Goal: Information Seeking & Learning: Check status

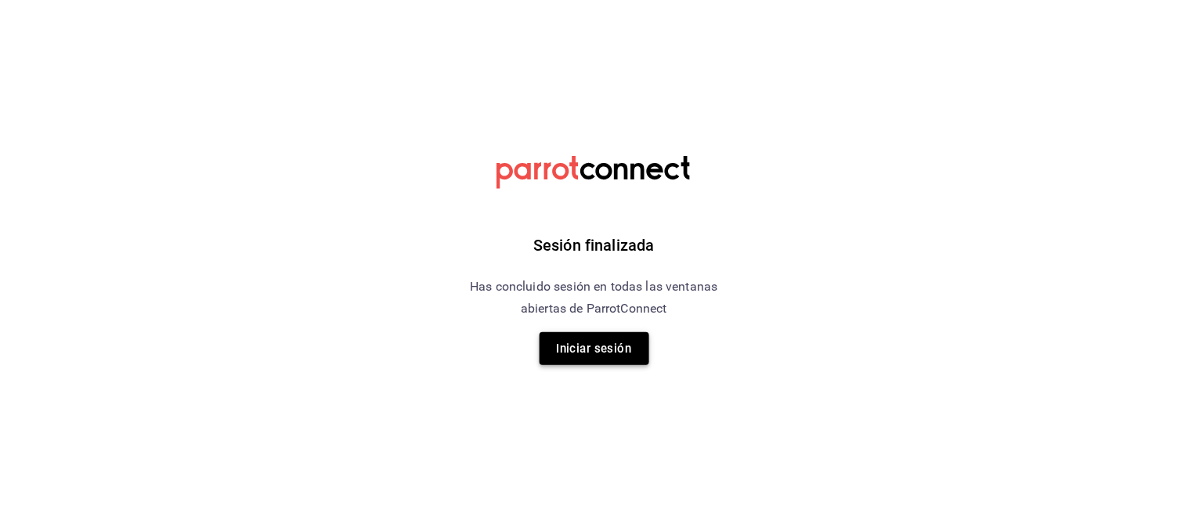
click at [637, 353] on button "Iniciar sesión" at bounding box center [594, 348] width 110 height 33
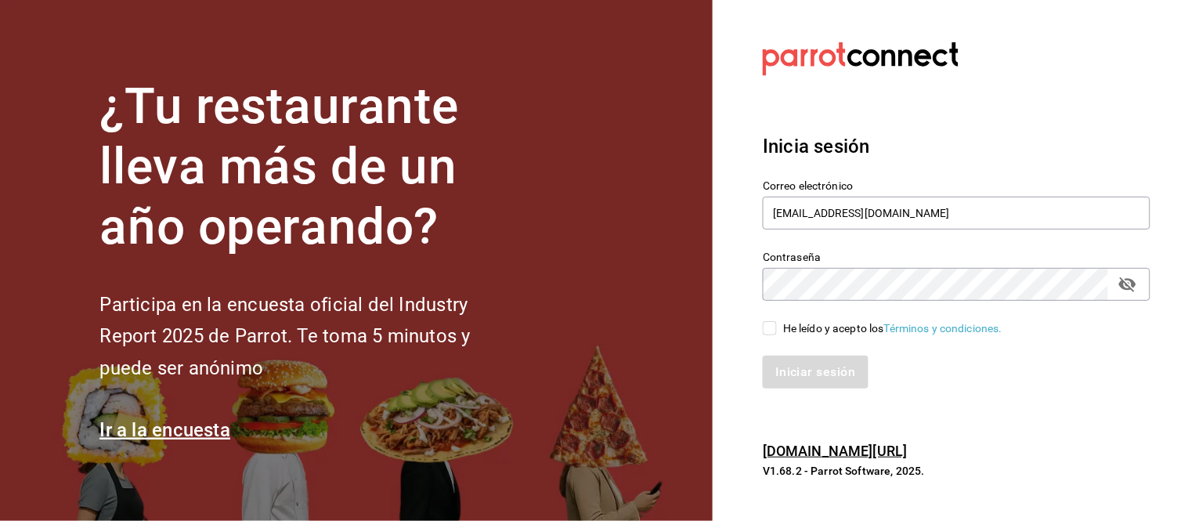
click at [786, 331] on div "He leído y acepto los Términos y condiciones." at bounding box center [892, 328] width 219 height 16
click at [777, 331] on input "He leído y acepto los Términos y condiciones." at bounding box center [770, 328] width 14 height 14
checkbox input "true"
click at [796, 380] on button "Iniciar sesión" at bounding box center [816, 371] width 106 height 33
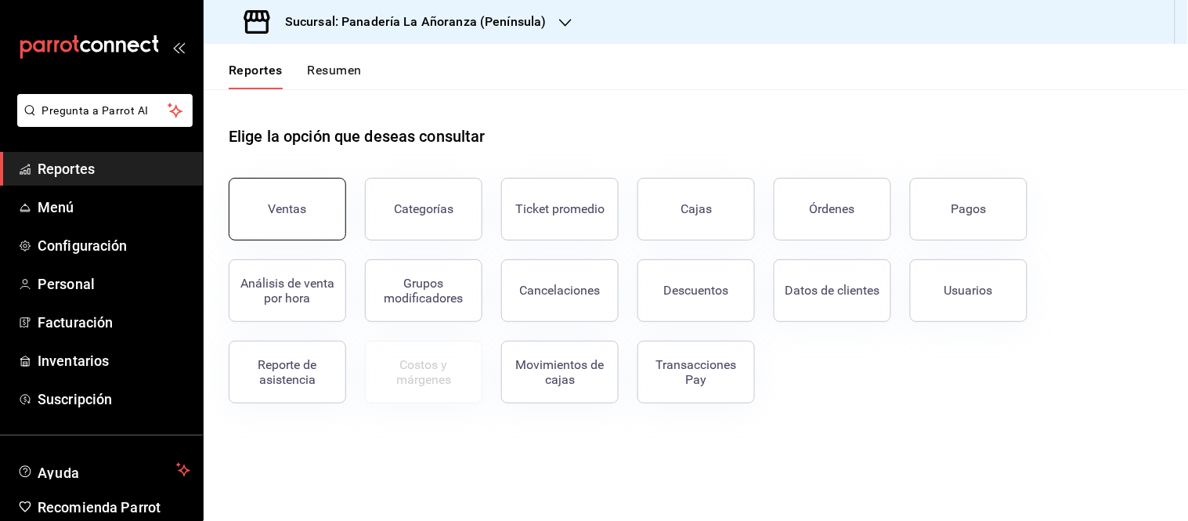
click at [283, 204] on div "Ventas" at bounding box center [288, 208] width 38 height 15
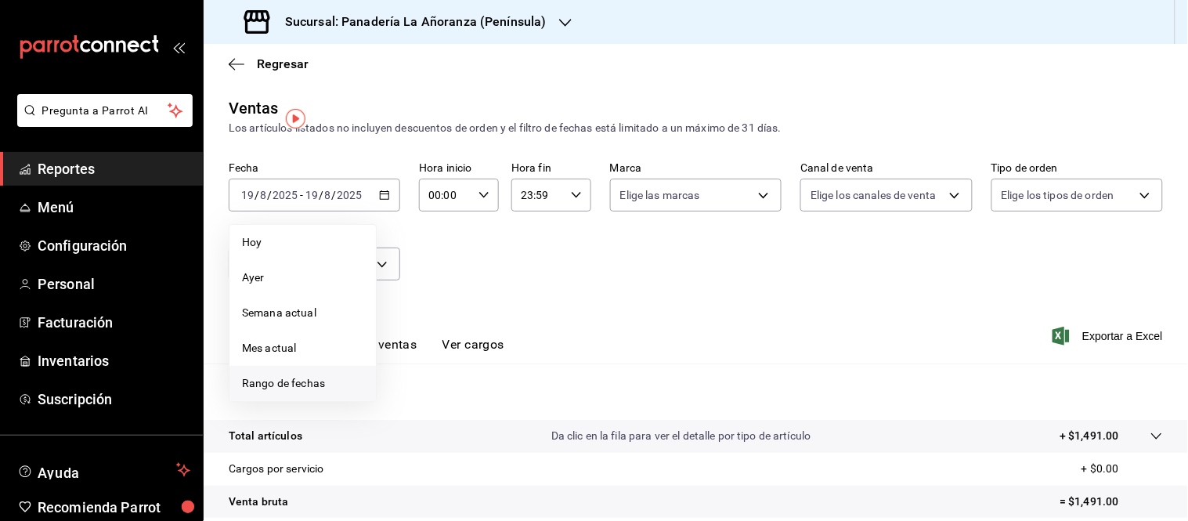
click at [306, 379] on span "Rango de fechas" at bounding box center [302, 383] width 121 height 16
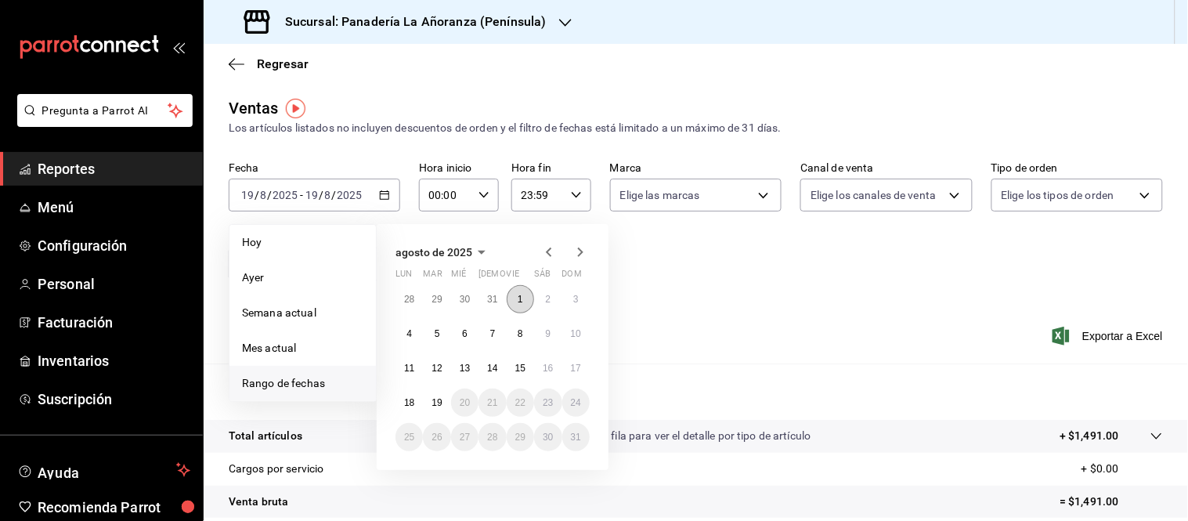
click at [511, 298] on button "1" at bounding box center [520, 299] width 27 height 28
click at [412, 400] on abbr "18" at bounding box center [409, 402] width 10 height 11
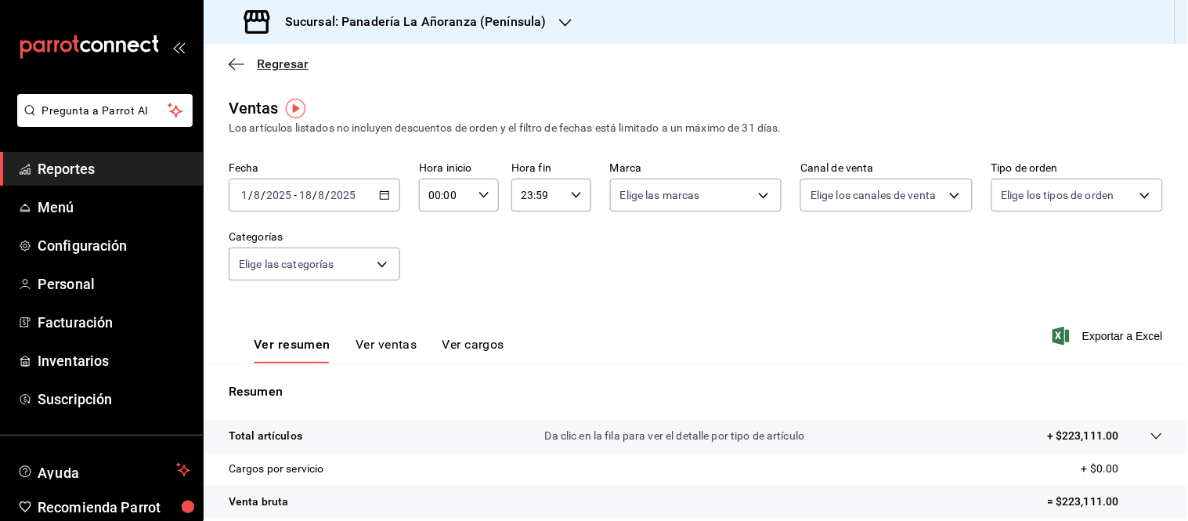
click at [238, 63] on icon "button" at bounding box center [237, 64] width 16 height 14
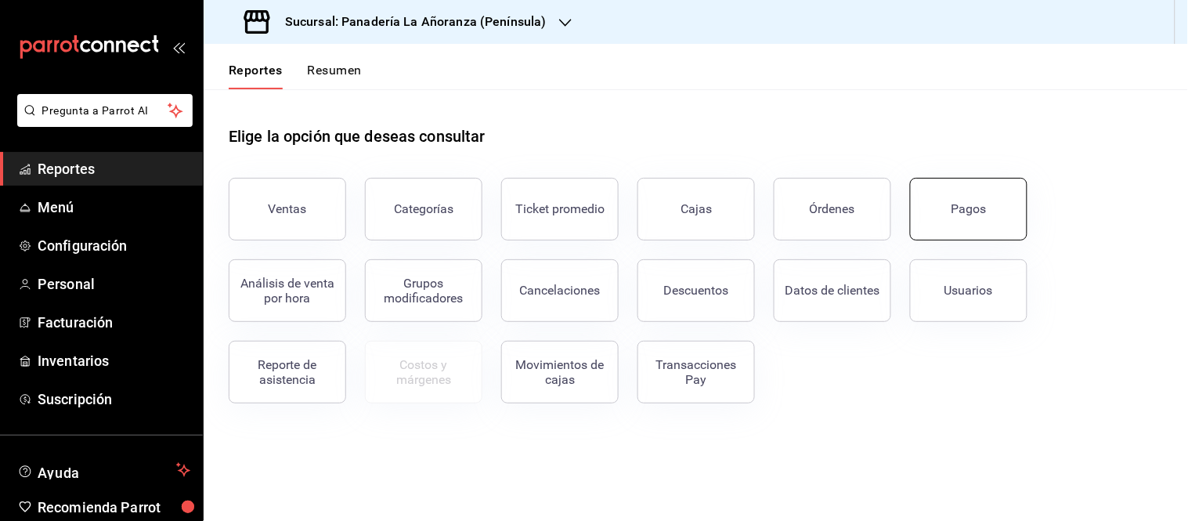
click at [932, 211] on button "Pagos" at bounding box center [968, 209] width 117 height 63
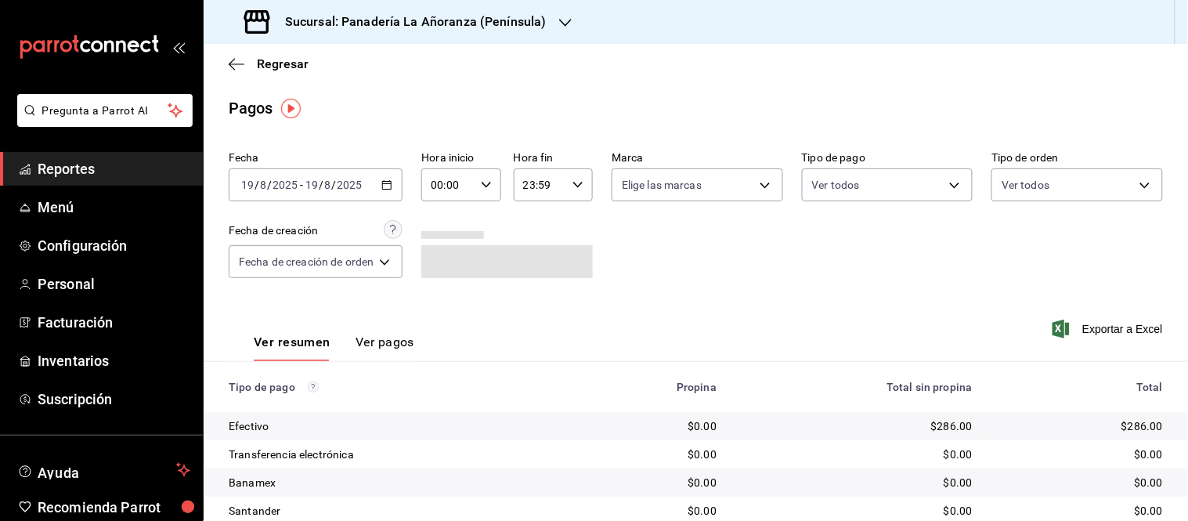
click at [312, 186] on input "19" at bounding box center [312, 185] width 14 height 13
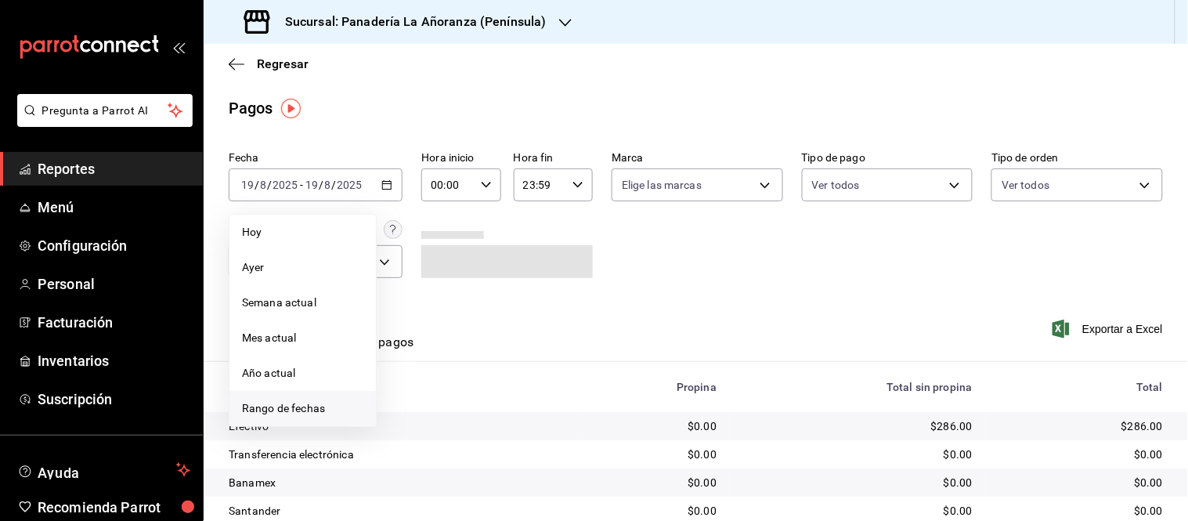
click at [343, 410] on span "Rango de fechas" at bounding box center [302, 408] width 121 height 16
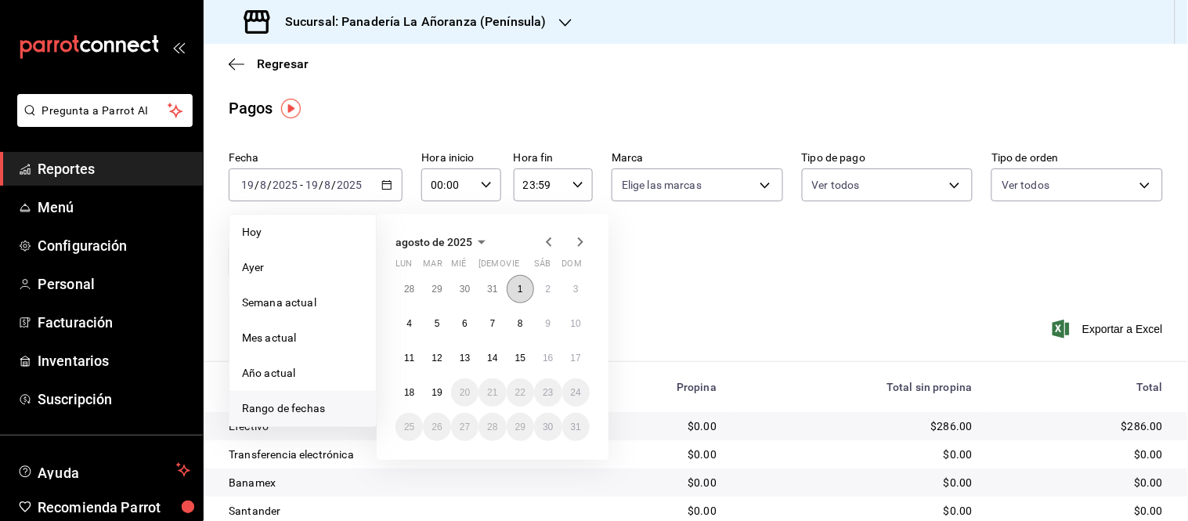
click at [514, 290] on button "1" at bounding box center [520, 289] width 27 height 28
click at [404, 394] on abbr "18" at bounding box center [409, 392] width 10 height 11
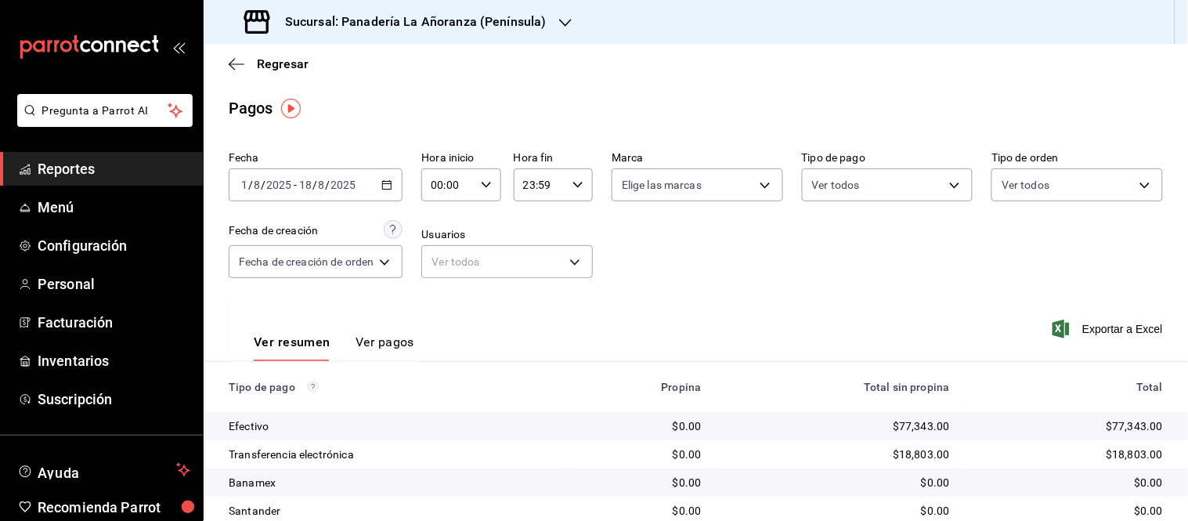
click at [512, 22] on h3 "Sucursal: Panadería La Añoranza (Península)" at bounding box center [409, 22] width 274 height 19
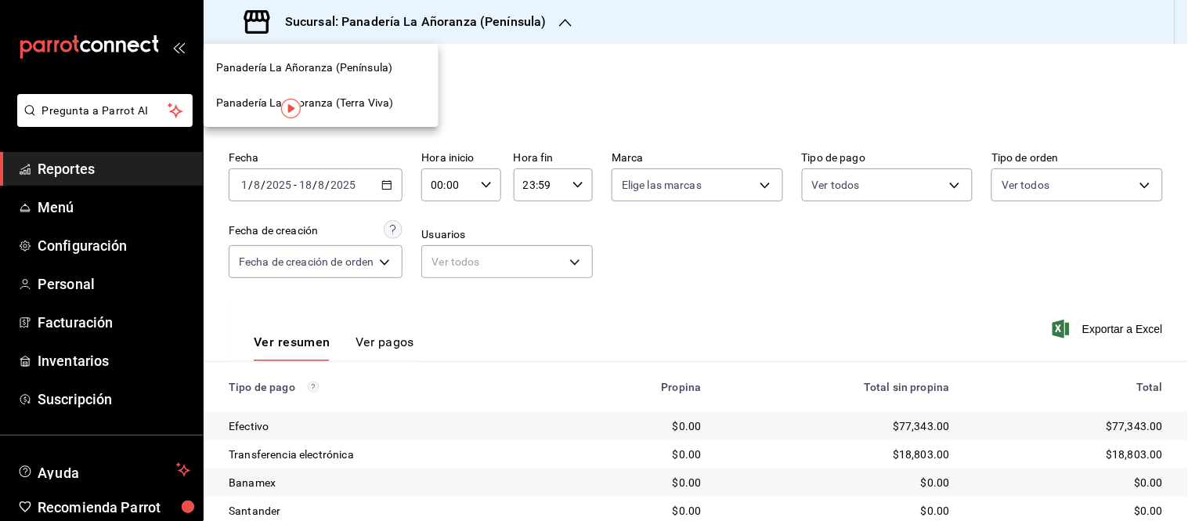
click at [365, 102] on span "Panadería La Añoranza (Terra Viva)" at bounding box center [304, 103] width 177 height 16
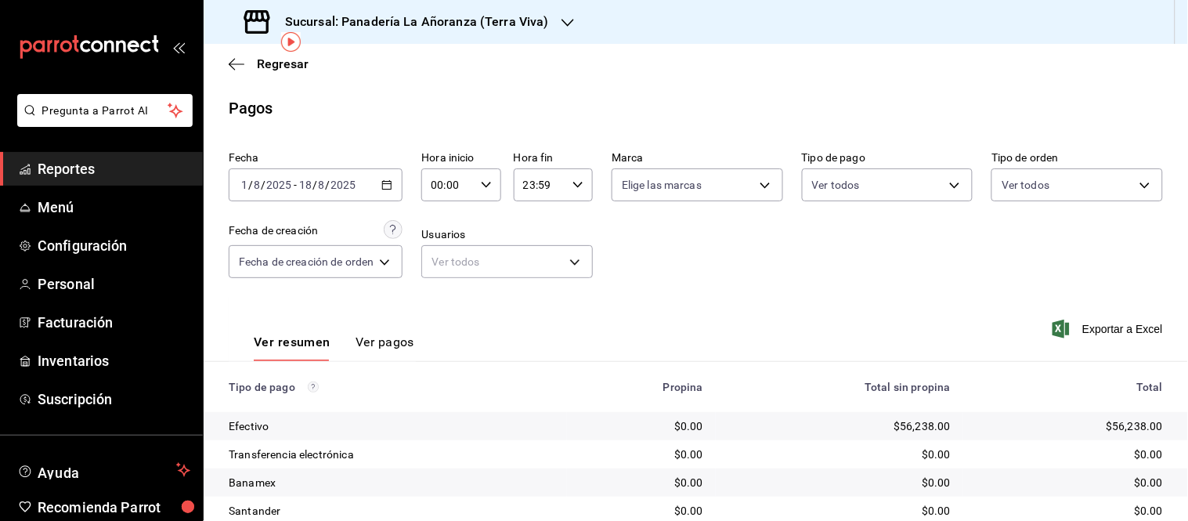
scroll to position [86, 0]
